Goal: Transaction & Acquisition: Download file/media

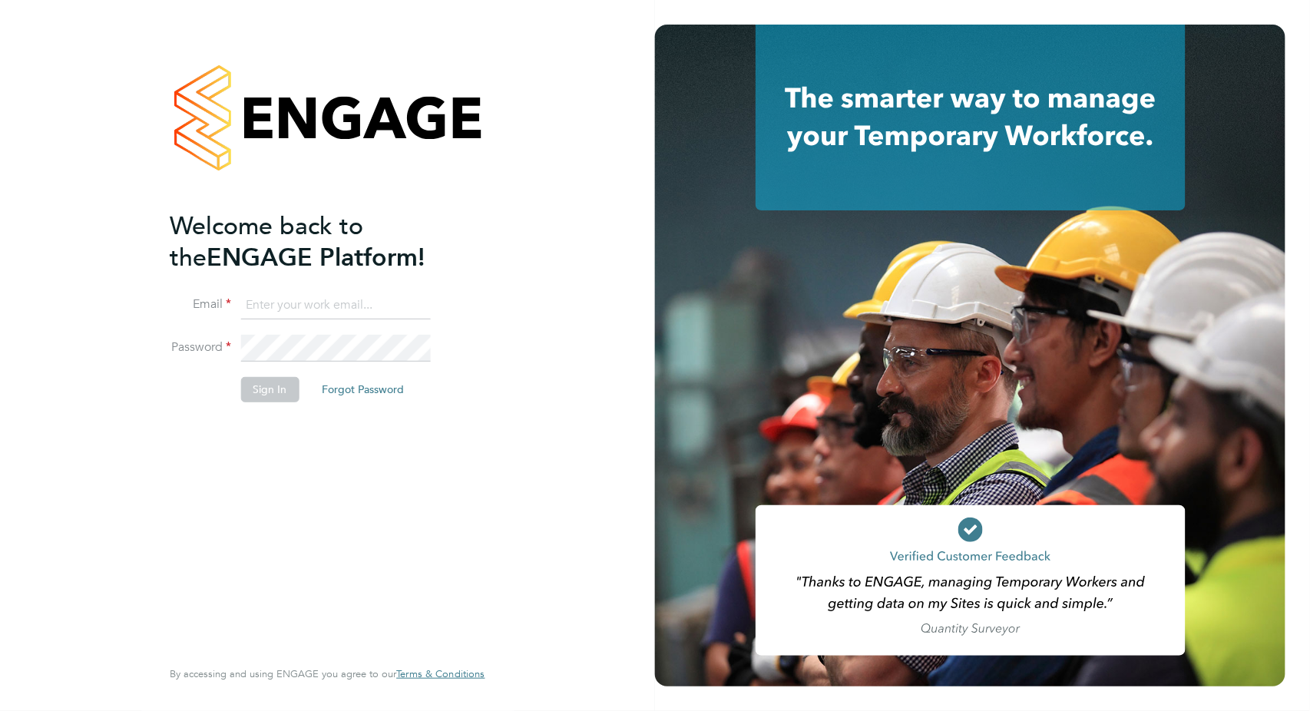
type input "valentina.cerulli@pretiumresourcing.co.uk"
click at [276, 387] on button "Sign In" at bounding box center [269, 389] width 58 height 25
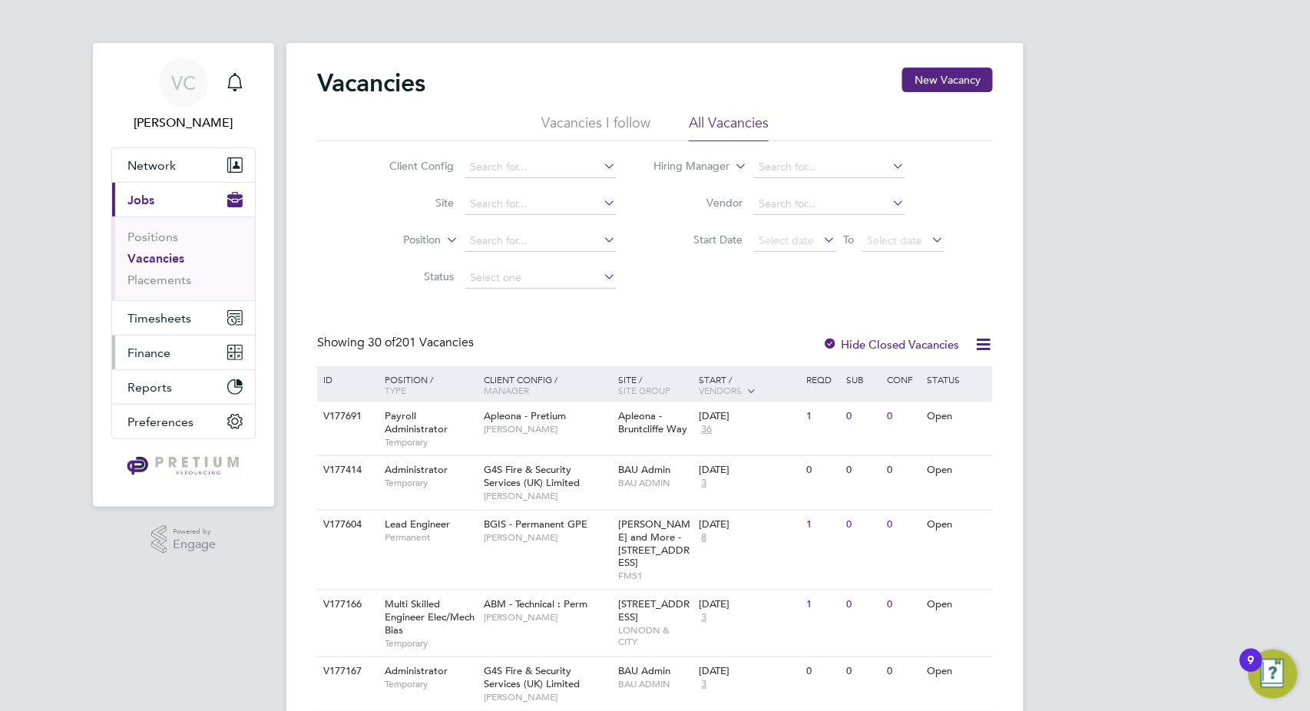
click at [153, 352] on span "Finance" at bounding box center [148, 352] width 43 height 15
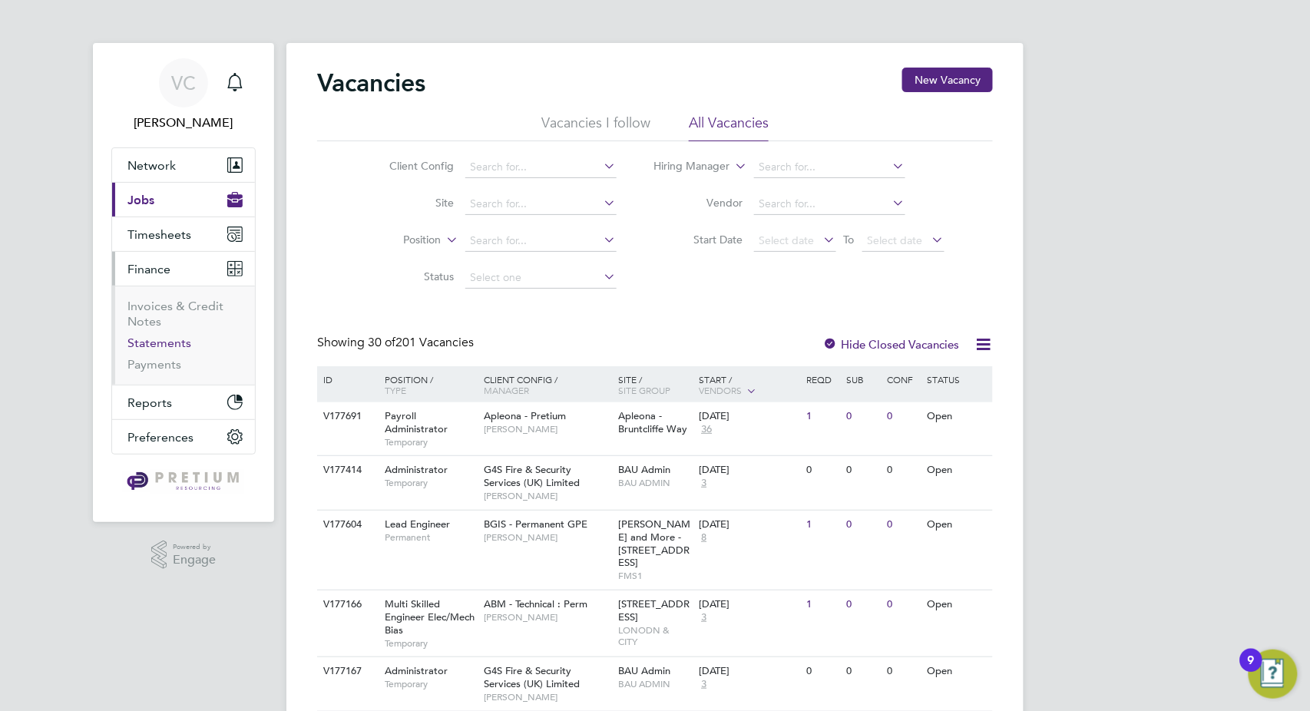
click at [171, 341] on link "Statements" at bounding box center [159, 342] width 64 height 15
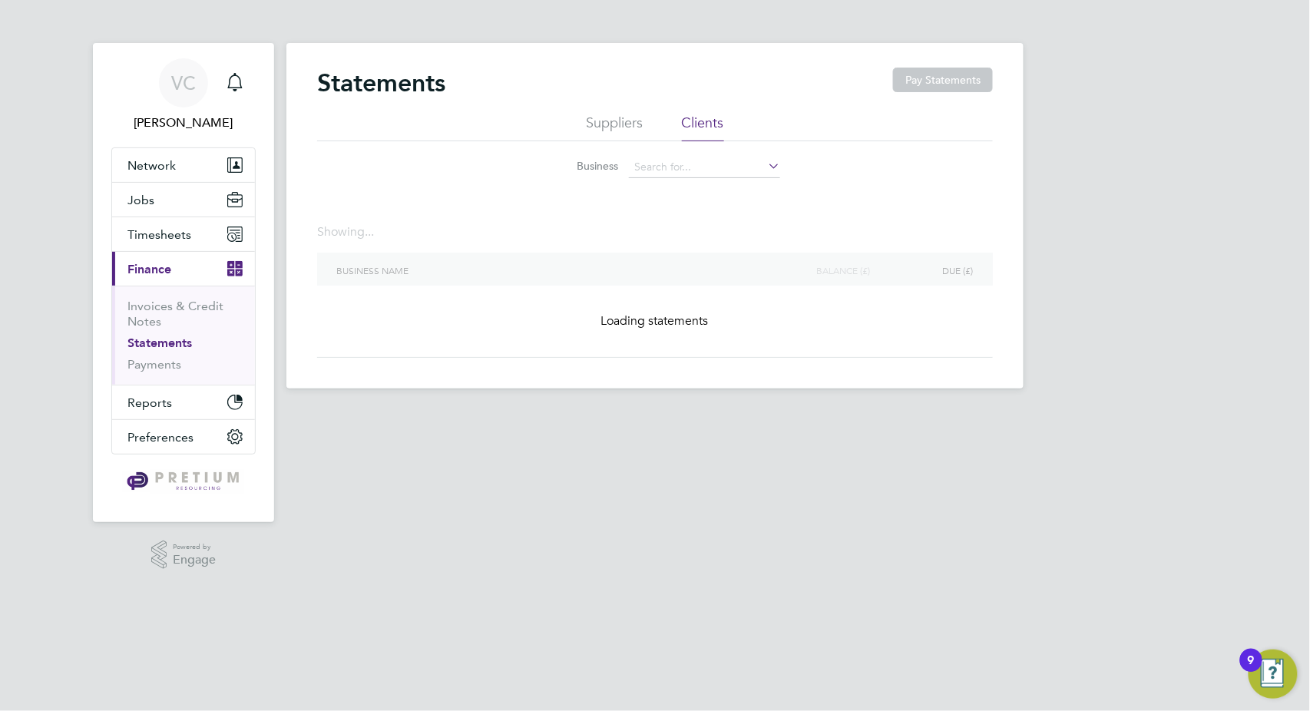
click at [609, 128] on li "Suppliers" at bounding box center [615, 128] width 57 height 28
click at [712, 127] on li "Clients" at bounding box center [703, 128] width 42 height 28
click at [709, 125] on li "Clients" at bounding box center [703, 128] width 42 height 28
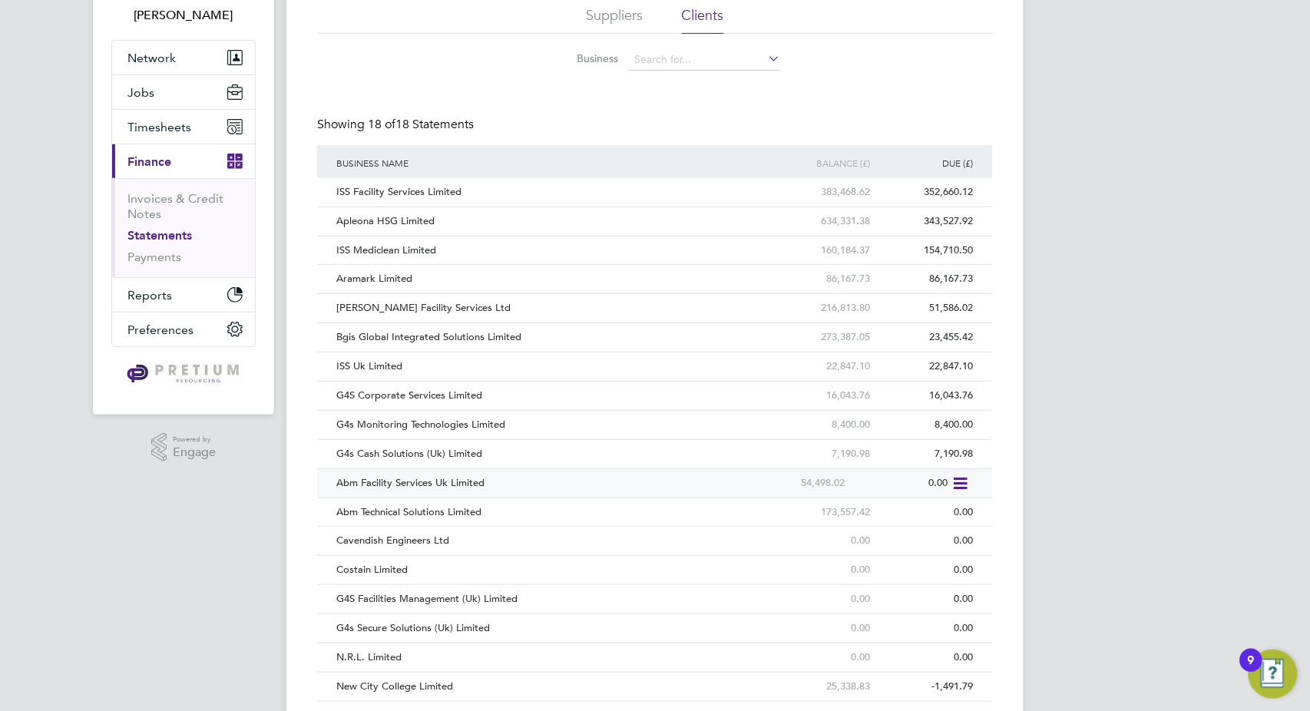
scroll to position [152, 0]
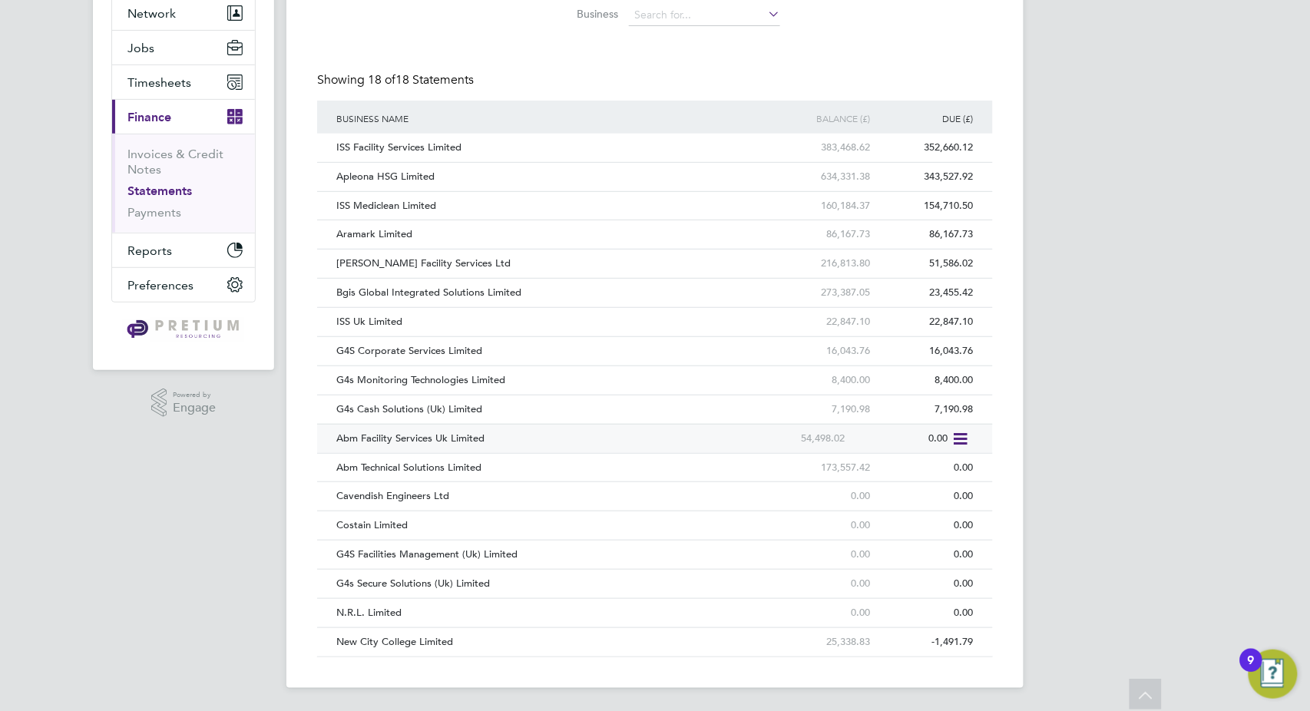
click at [501, 438] on div "Abm Facility Services Uk Limited" at bounding box center [538, 439] width 413 height 28
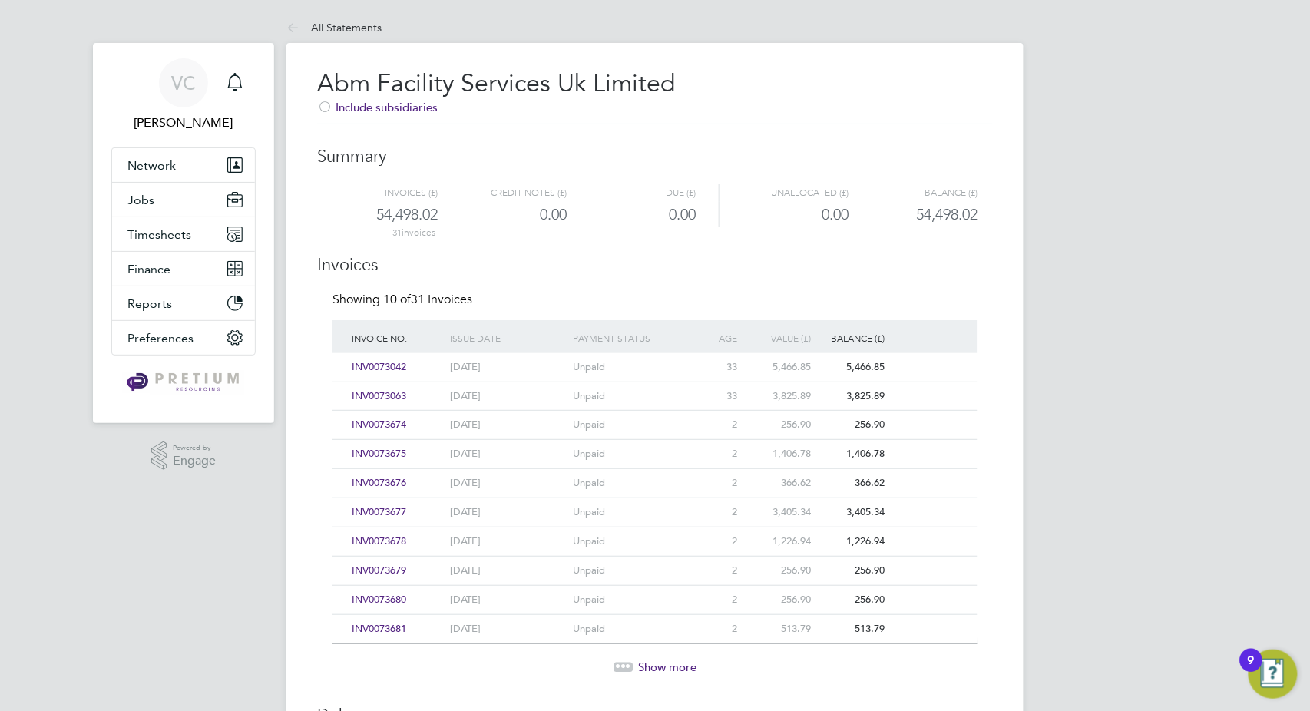
drag, startPoint x: 396, startPoint y: 365, endPoint x: 382, endPoint y: 365, distance: 13.8
click at [382, 365] on span "INV0073042" at bounding box center [379, 366] width 55 height 13
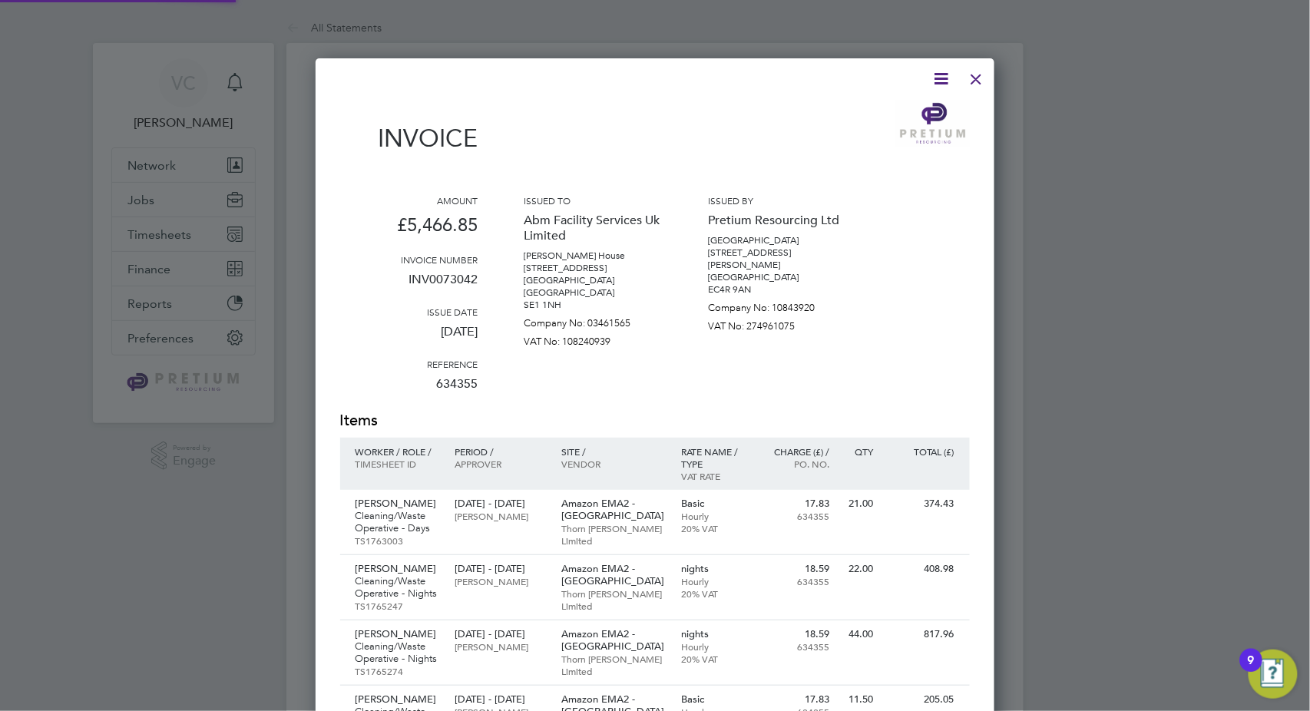
scroll to position [1452, 679]
click at [942, 78] on icon at bounding box center [941, 78] width 19 height 19
click at [917, 118] on li "Download Invoice" at bounding box center [895, 114] width 106 height 21
click at [983, 74] on div at bounding box center [977, 75] width 28 height 28
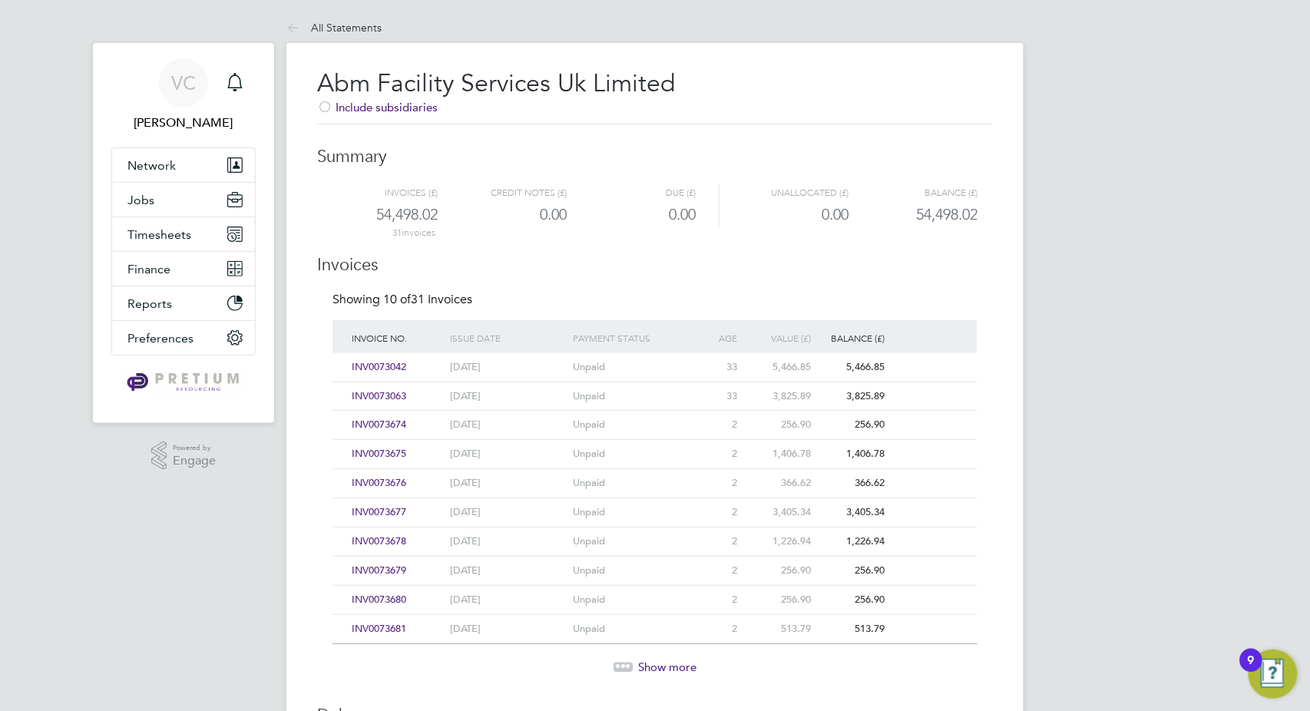
click at [385, 392] on span "INV0073063" at bounding box center [379, 395] width 55 height 13
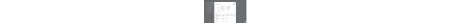
scroll to position [1306, 679]
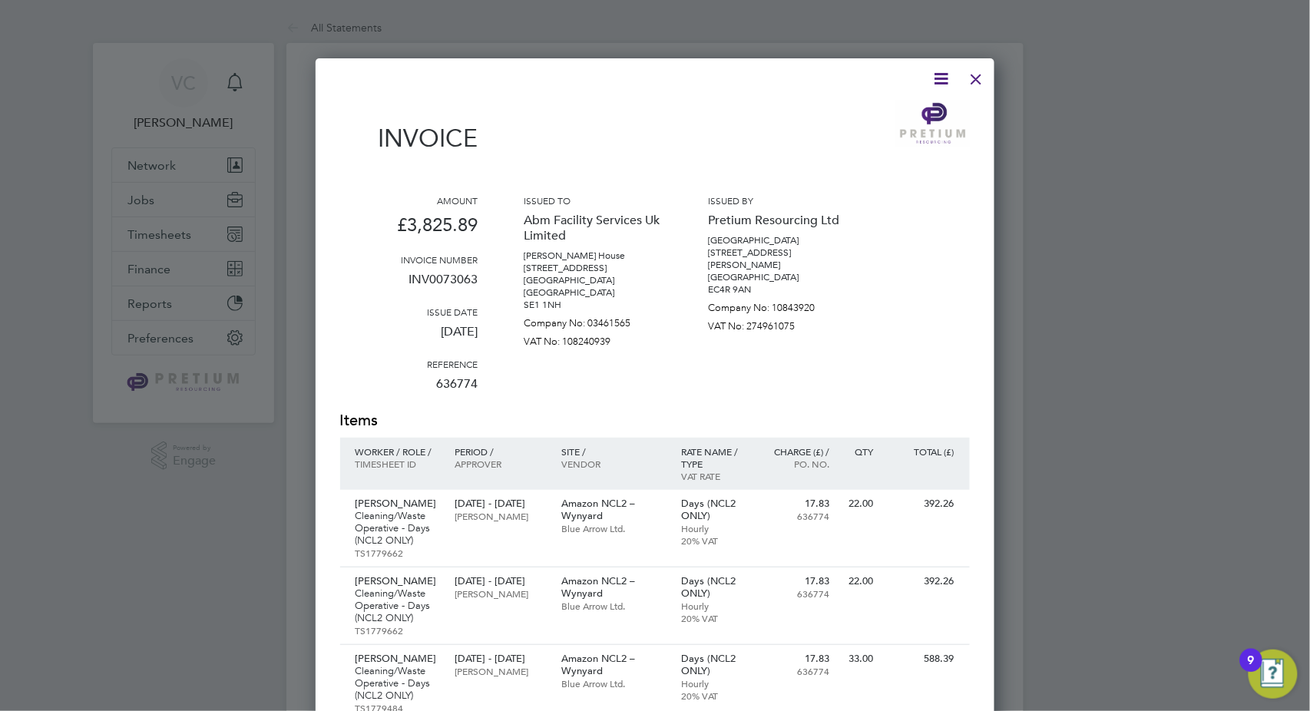
click at [940, 82] on icon at bounding box center [941, 78] width 19 height 19
click at [902, 117] on li "Download Invoice" at bounding box center [895, 114] width 106 height 21
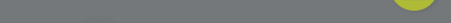
scroll to position [1306, 437]
